Goal: Task Accomplishment & Management: Use online tool/utility

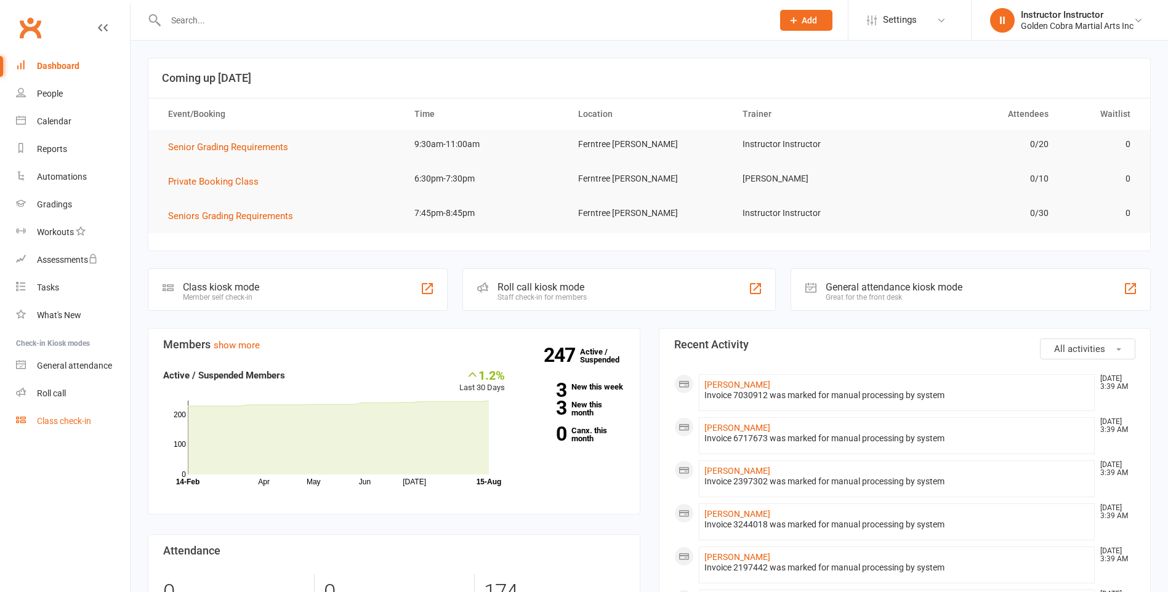
click at [71, 420] on div "Class check-in" at bounding box center [64, 421] width 54 height 10
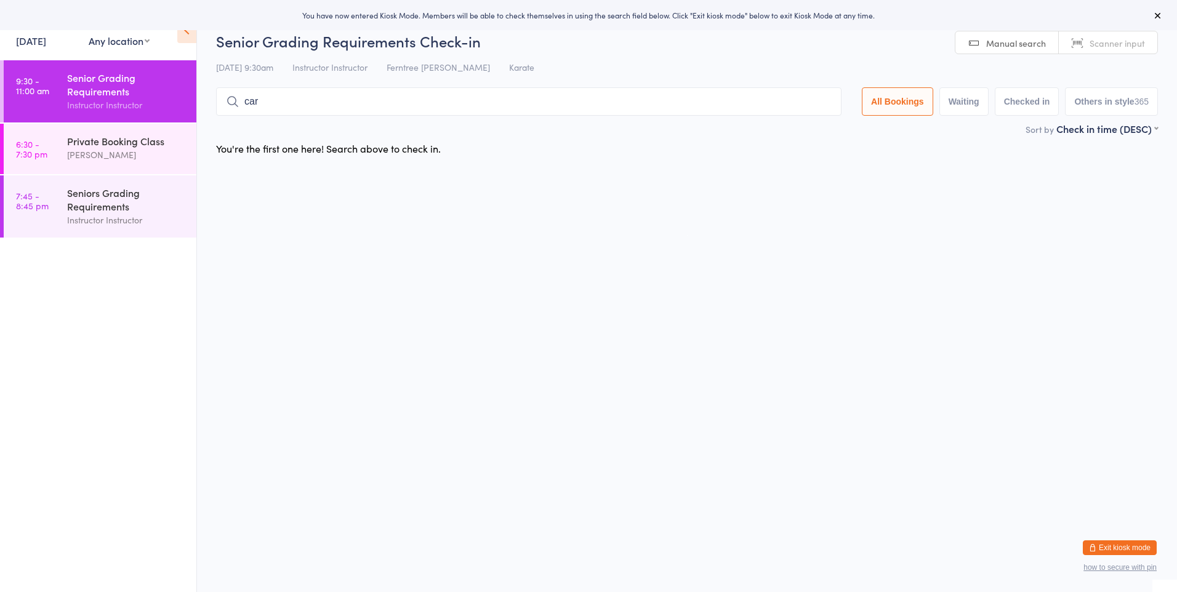
type input "care"
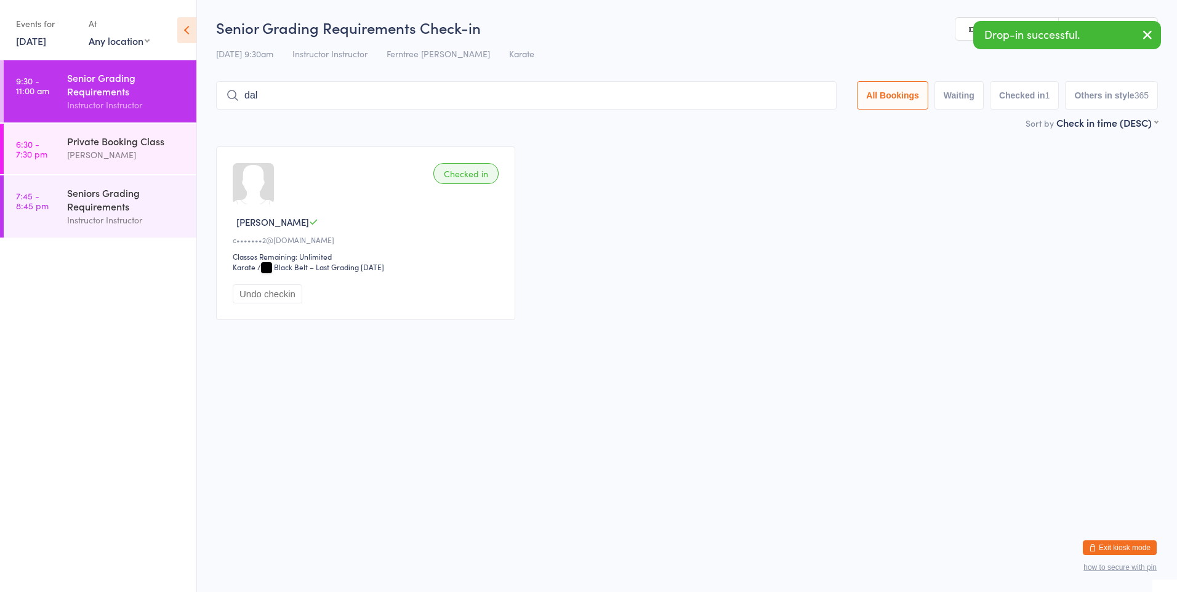
type input "dale"
type input "mae"
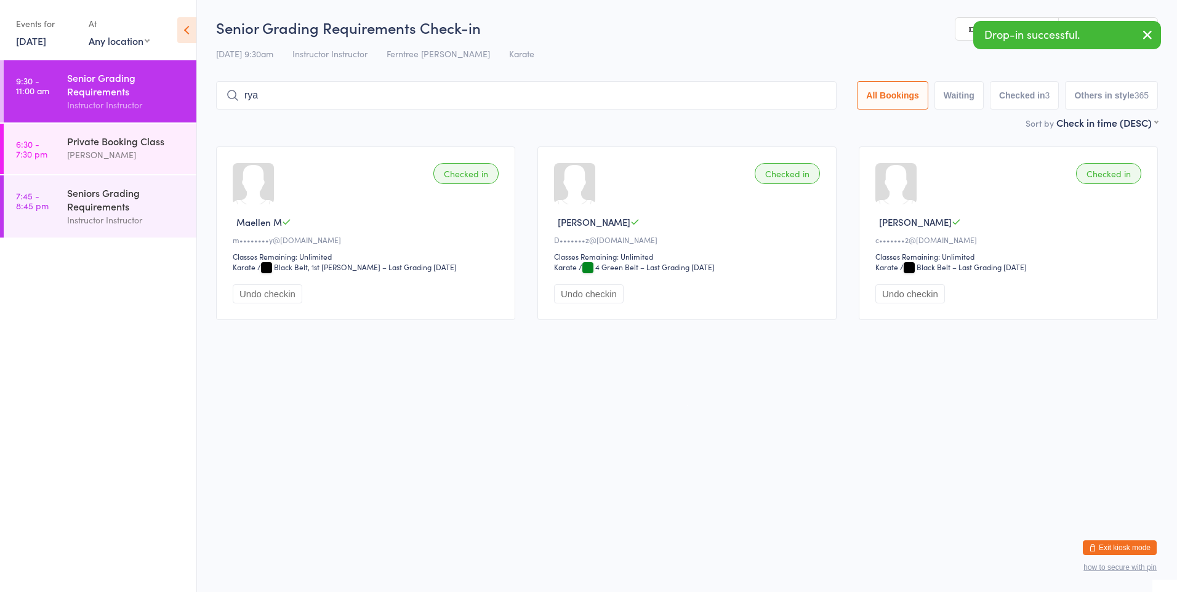
type input "ryan"
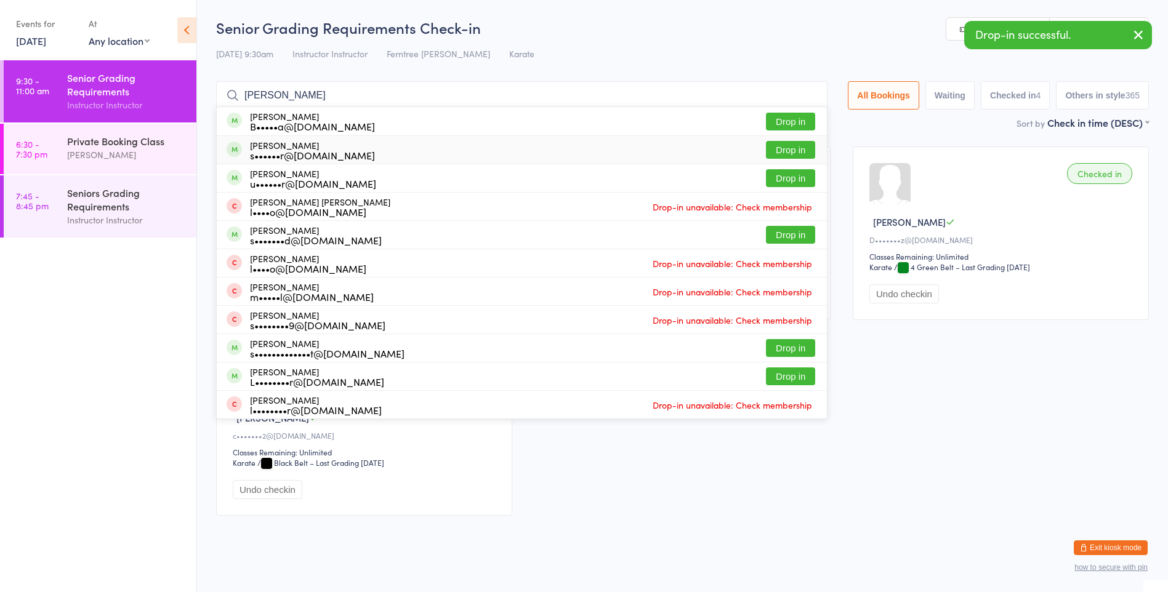
type input "steve l"
